Goal: Task Accomplishment & Management: Manage account settings

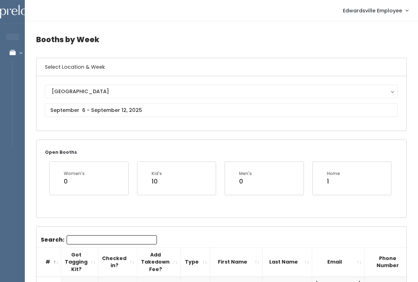
click at [16, 59] on link "Manage Bookings" at bounding box center [46, 53] width 92 height 16
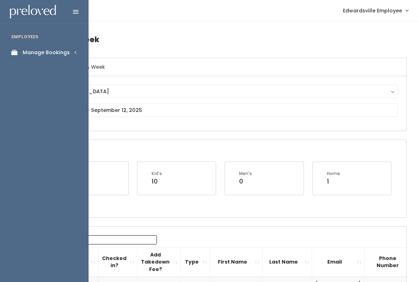
click at [63, 51] on div "Manage Bookings" at bounding box center [46, 52] width 47 height 7
click at [62, 69] on div "Booths by Week" at bounding box center [44, 71] width 42 height 7
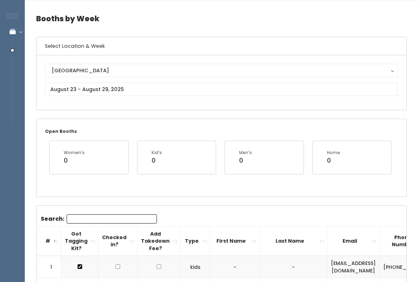
scroll to position [21, 0]
click at [179, 89] on input "text" at bounding box center [221, 89] width 353 height 13
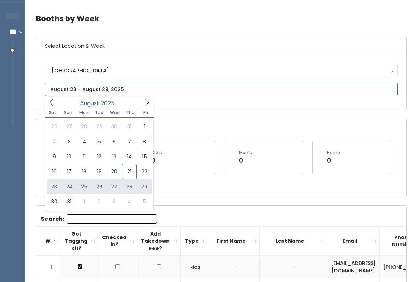
type input "August 23 to August 29"
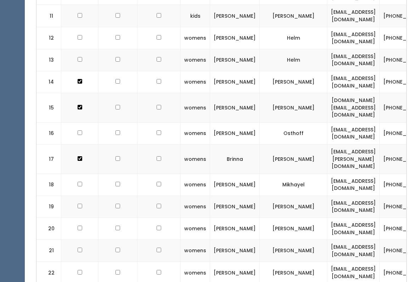
scroll to position [502, 0]
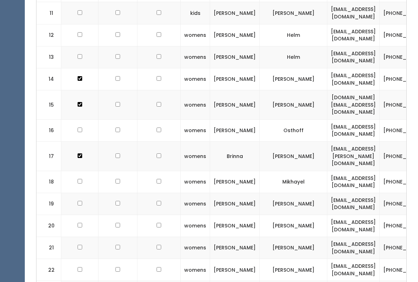
checkbox input "true"
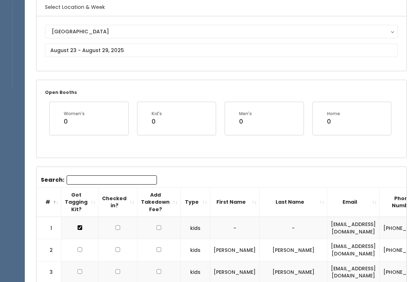
scroll to position [60, 0]
